Goal: Entertainment & Leisure: Browse casually

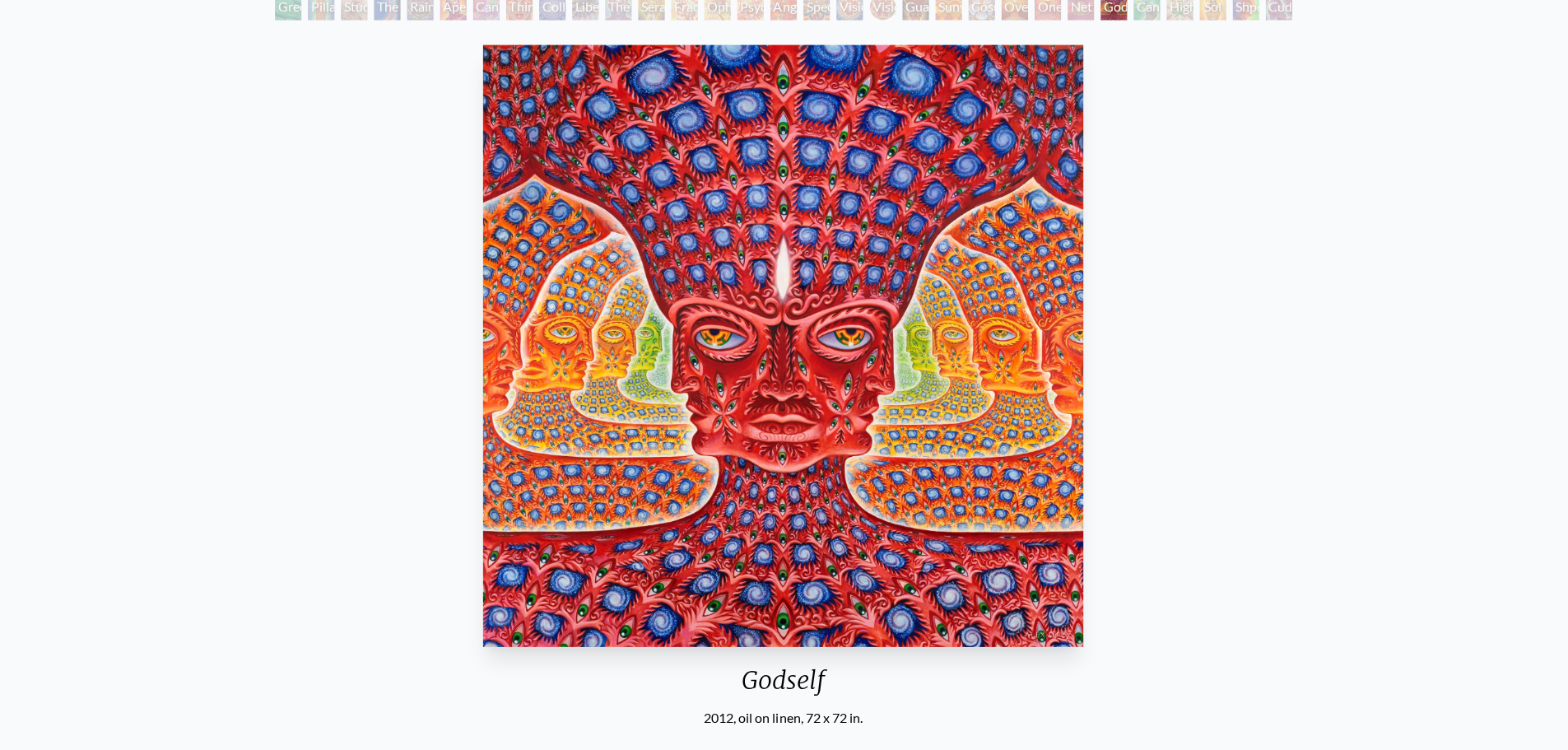
scroll to position [110, 0]
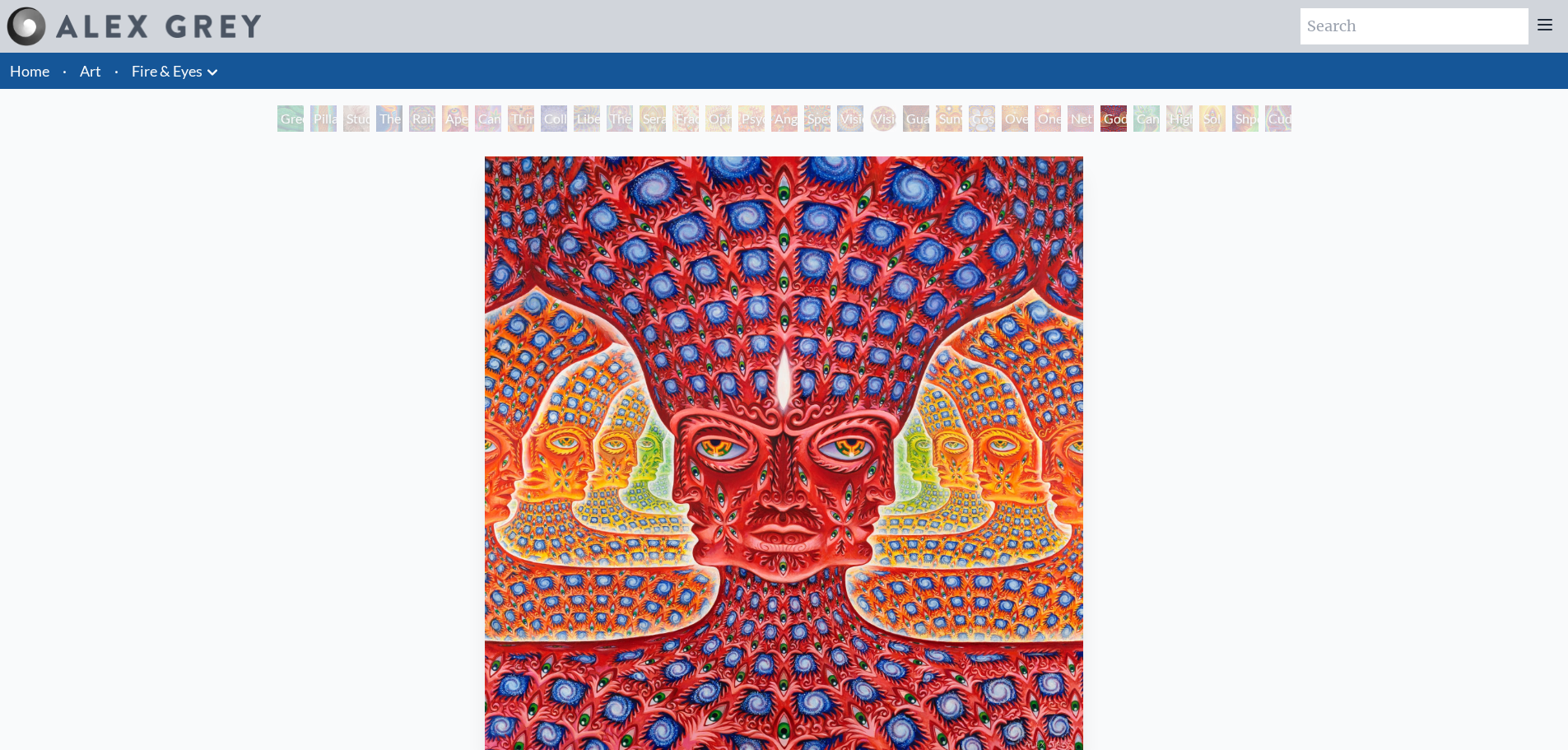
click at [1153, 111] on div "Cannafist" at bounding box center [1146, 118] width 26 height 26
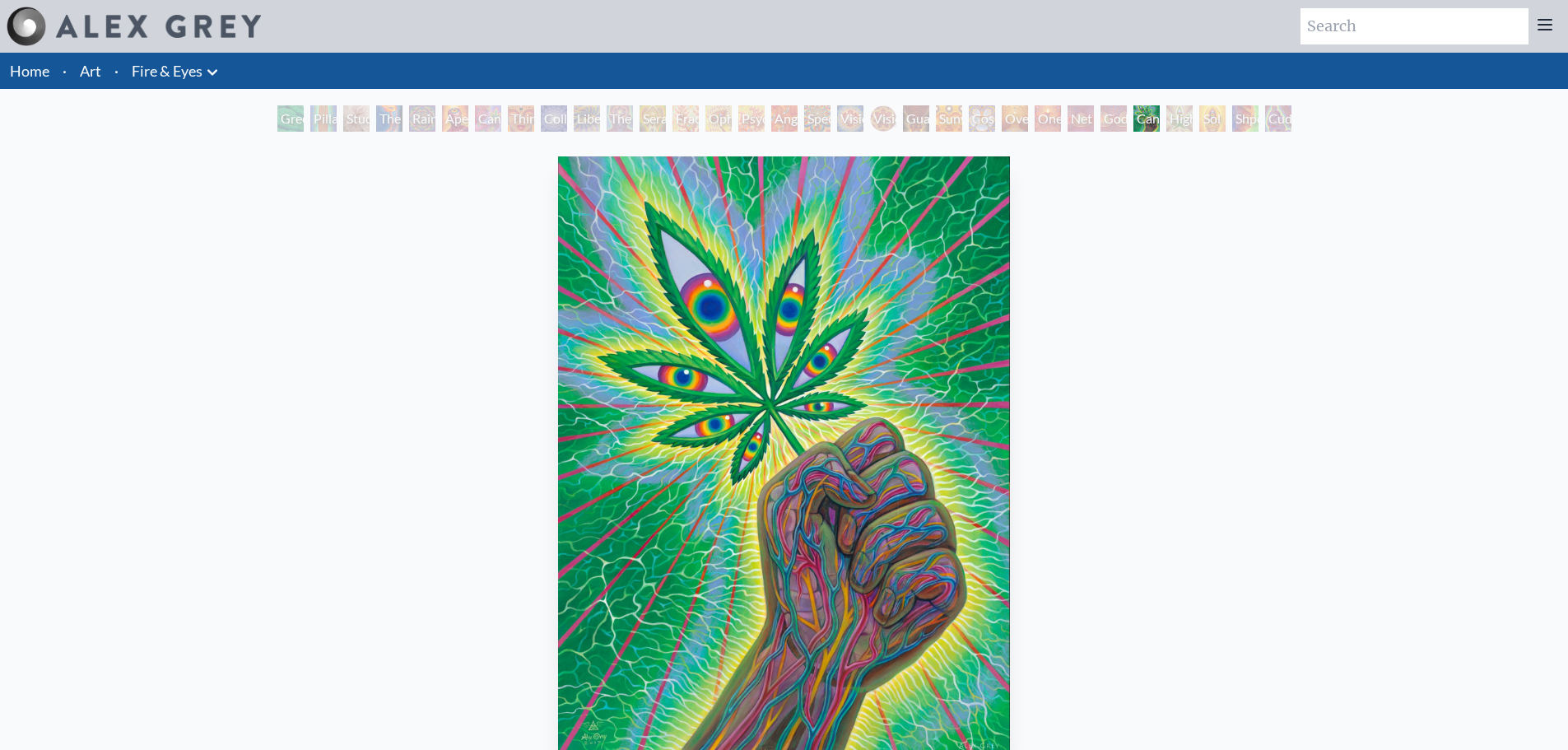
click at [310, 115] on div "Pillar of Awareness" at bounding box center [323, 118] width 26 height 26
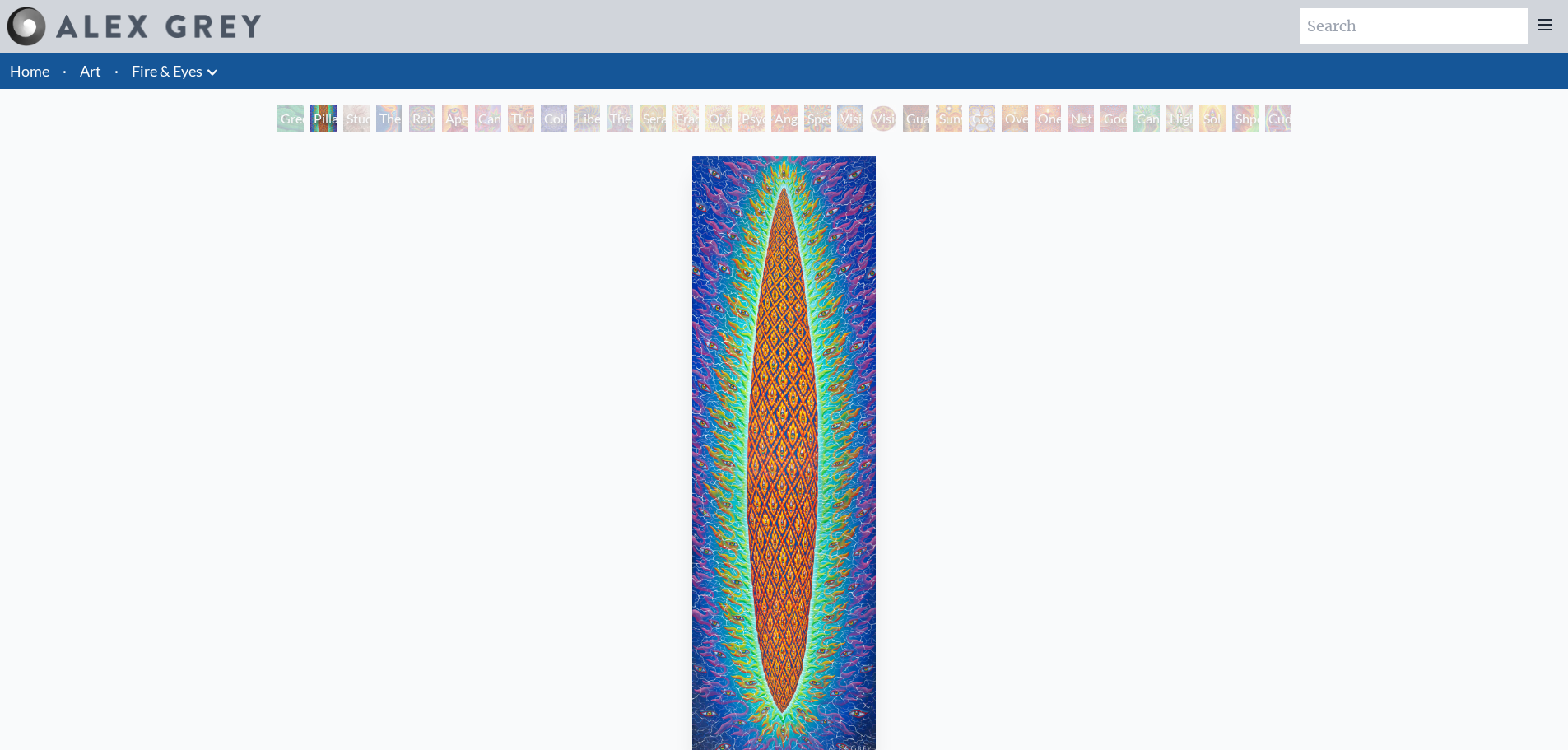
click at [208, 112] on div "Green Hand Pillar of Awareness Study for the Great Turn The Torch Rainbow Eye R…" at bounding box center [784, 121] width 1568 height 32
click at [290, 115] on div "Green Hand" at bounding box center [290, 118] width 26 height 26
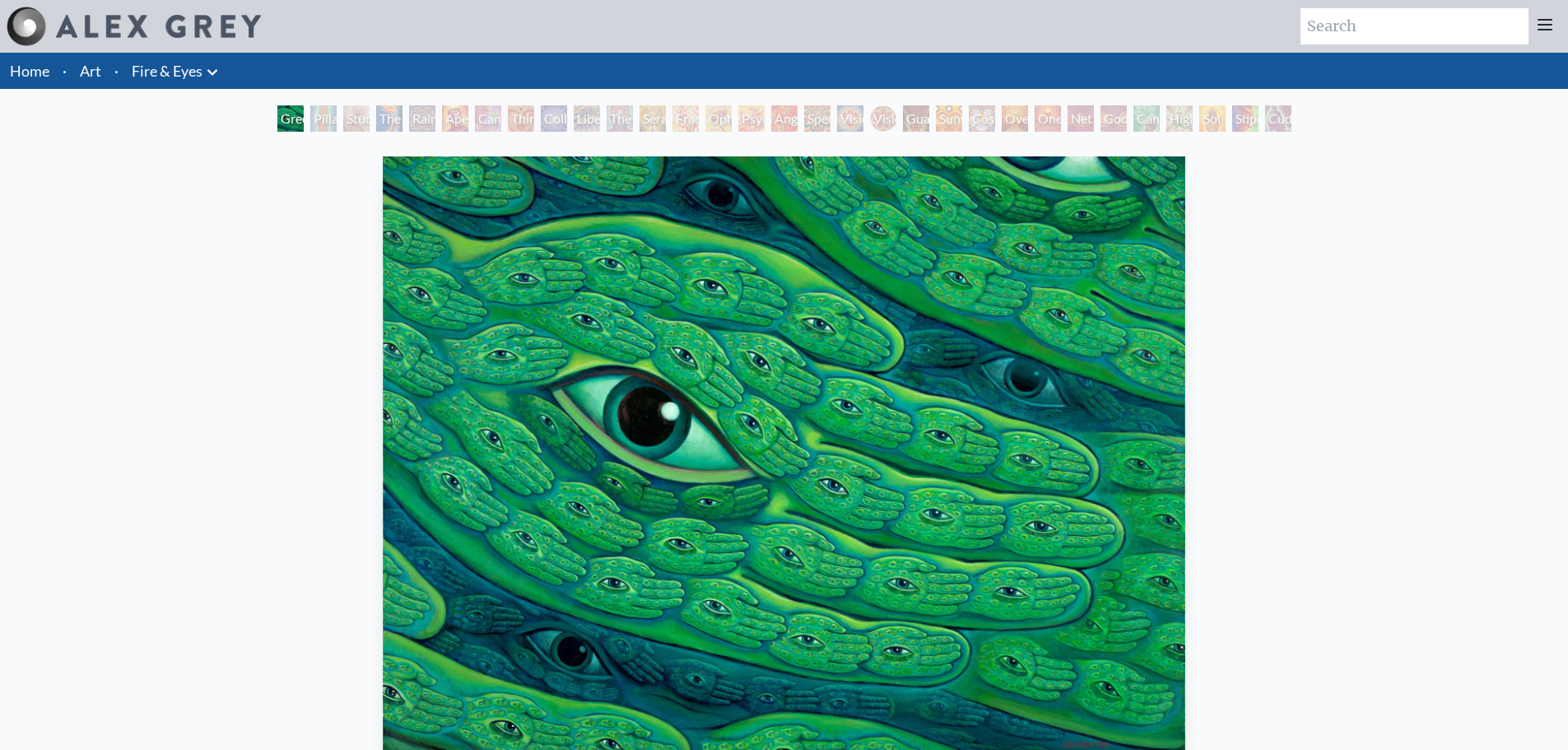
click at [338, 113] on div "Green Hand Pillar of Awareness Study for the Great Turn The Torch Rainbow Eye R…" at bounding box center [784, 121] width 1021 height 32
click at [346, 113] on div "Study for the Great Turn" at bounding box center [356, 118] width 26 height 26
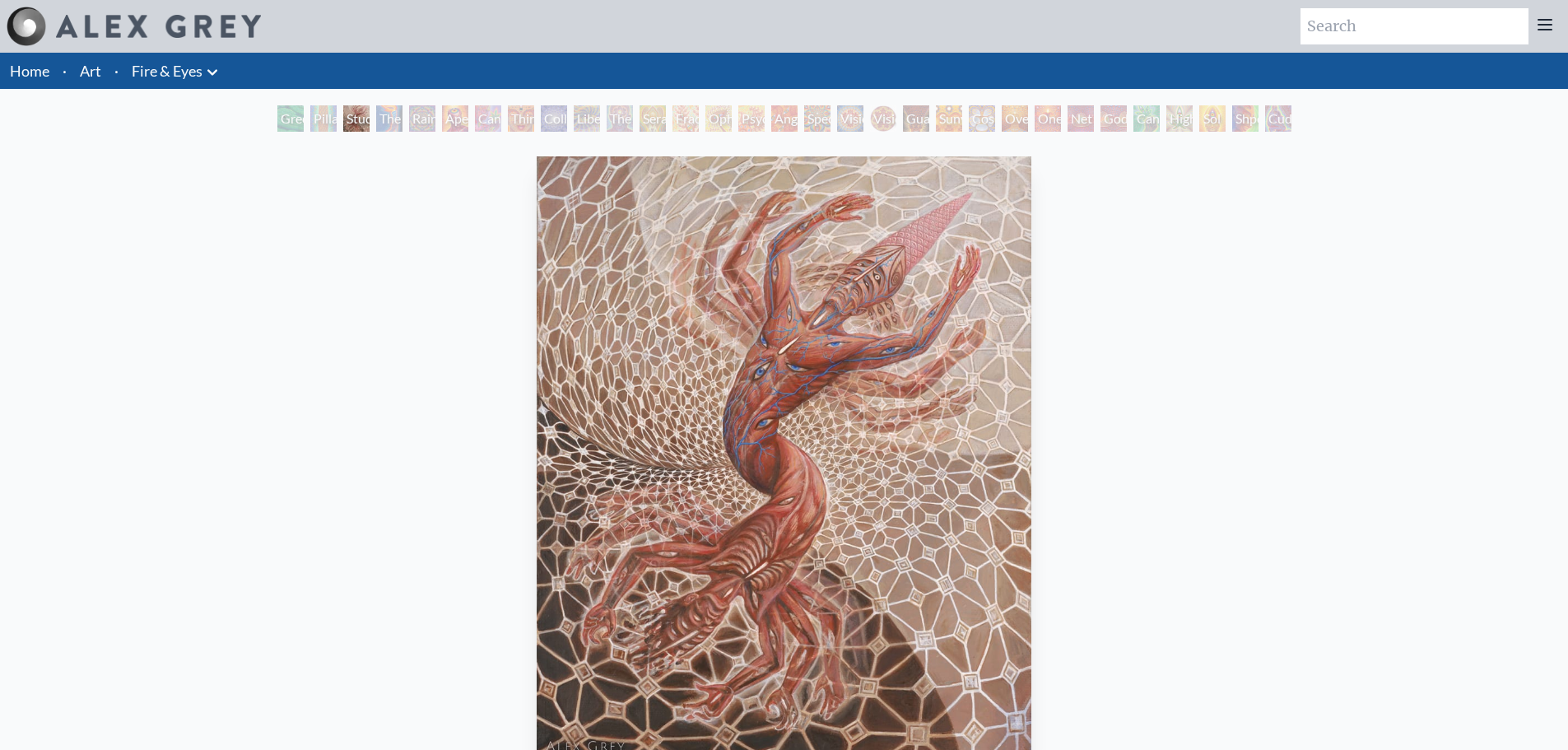
scroll to position [2, 0]
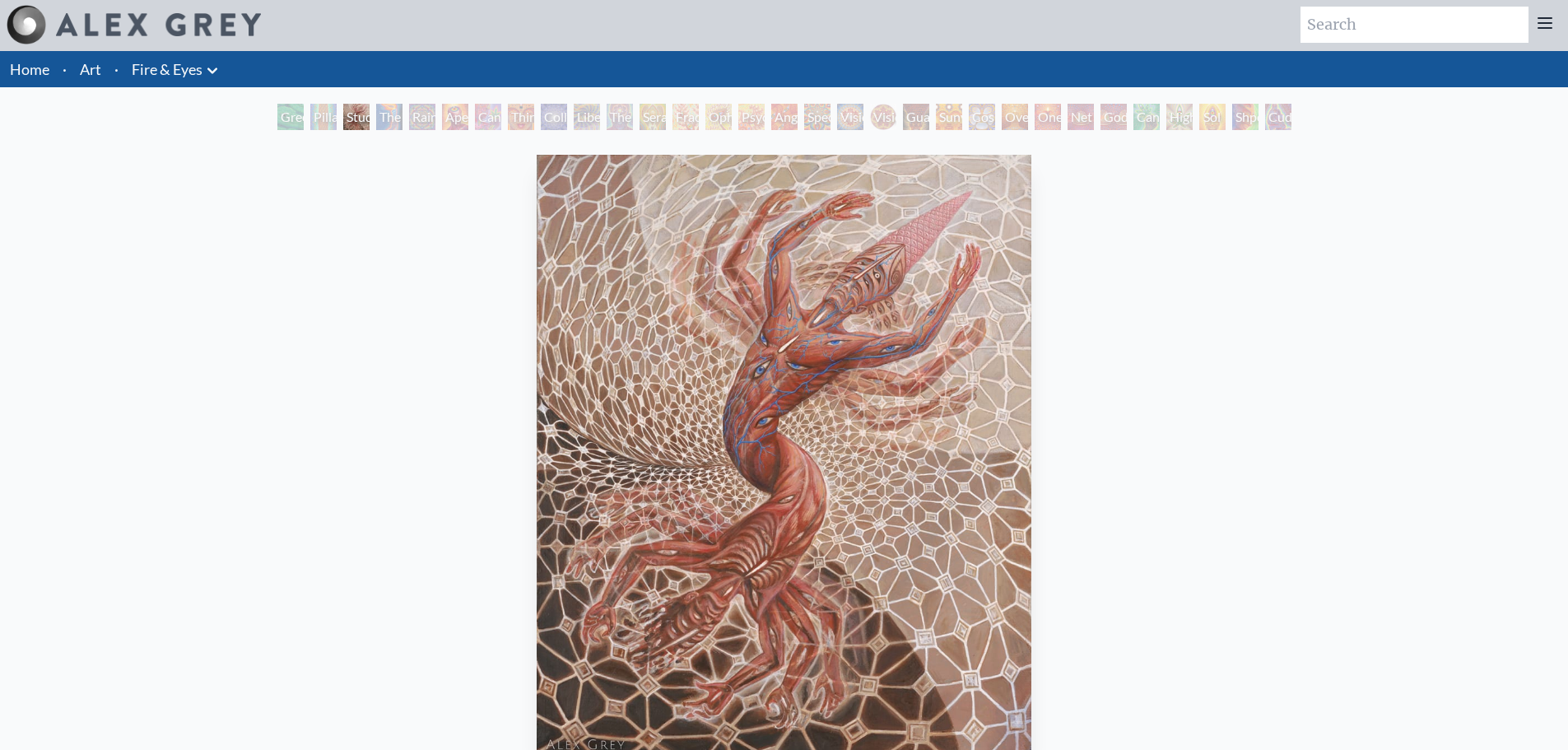
click at [796, 455] on img "3 / 31" at bounding box center [784, 454] width 495 height 600
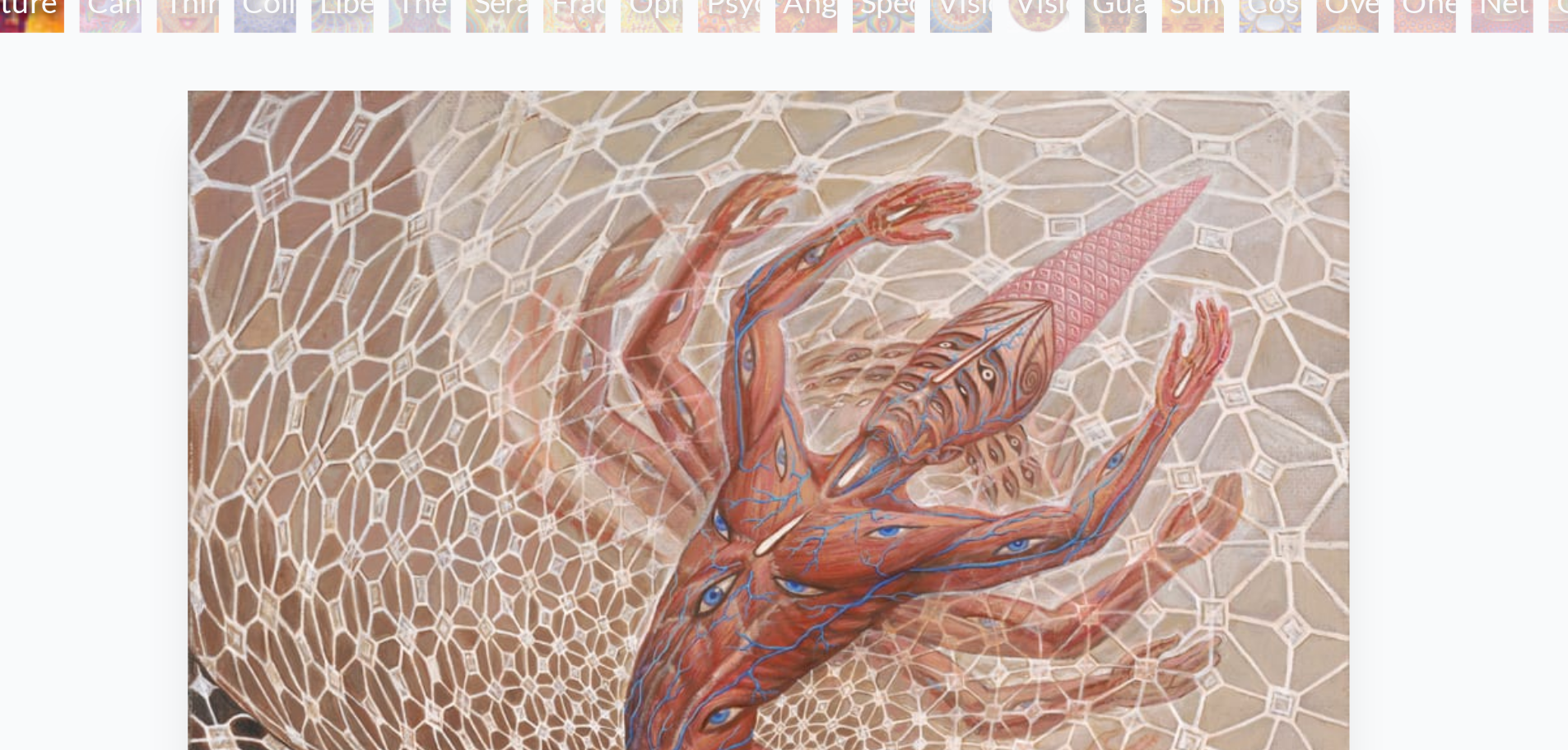
click at [590, 116] on div "Liberation Through Seeing" at bounding box center [602, 116] width 26 height 26
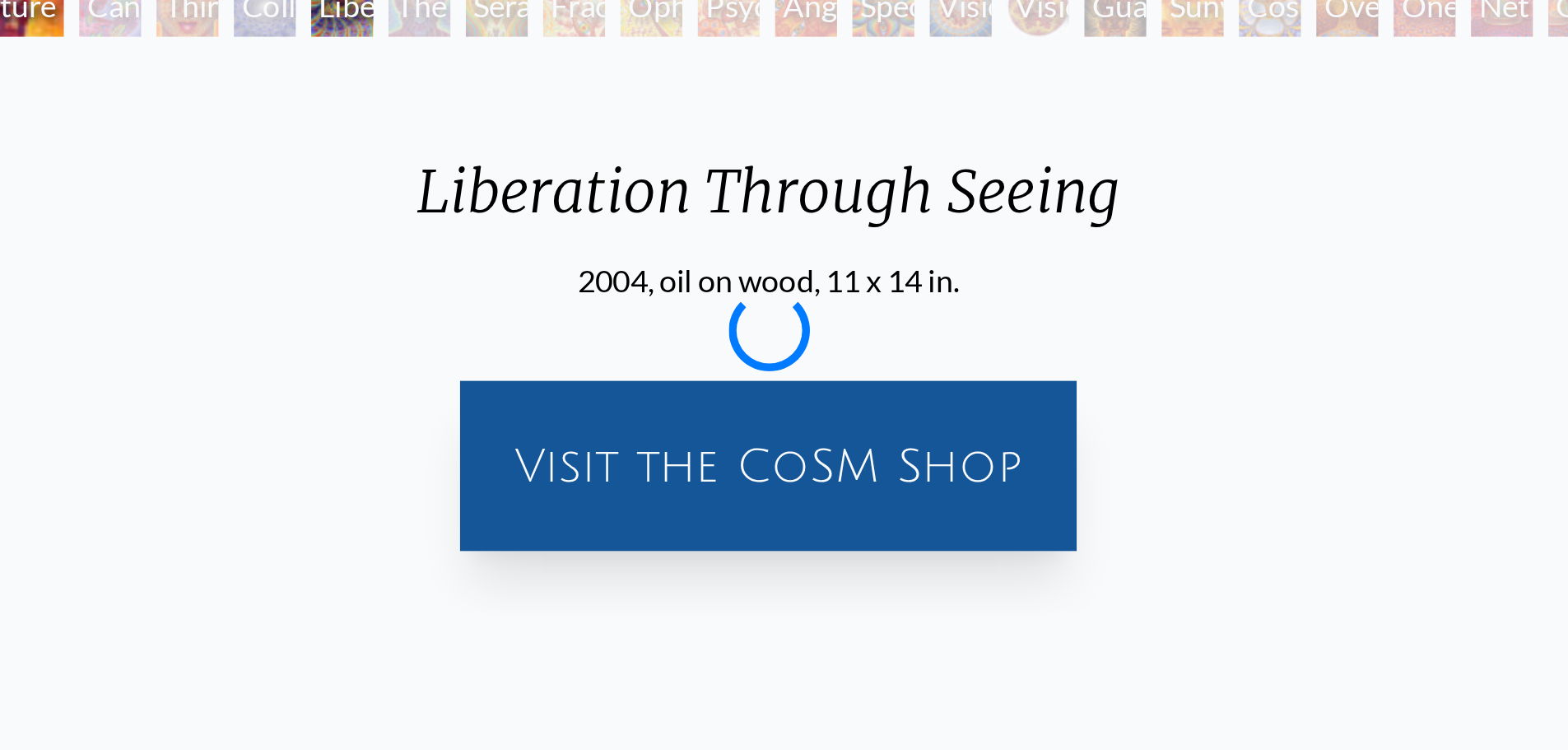
scroll to position [0, 0]
